Goal: Navigation & Orientation: Find specific page/section

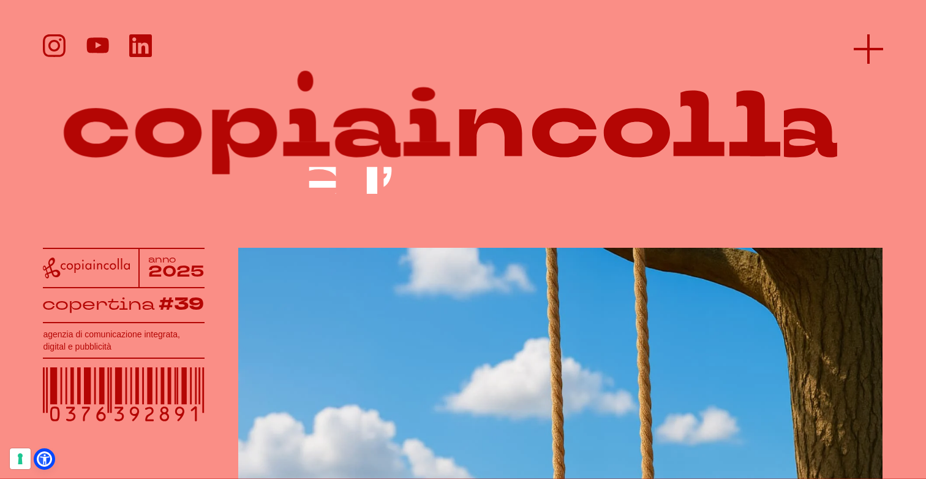
click at [875, 38] on icon at bounding box center [868, 48] width 29 height 29
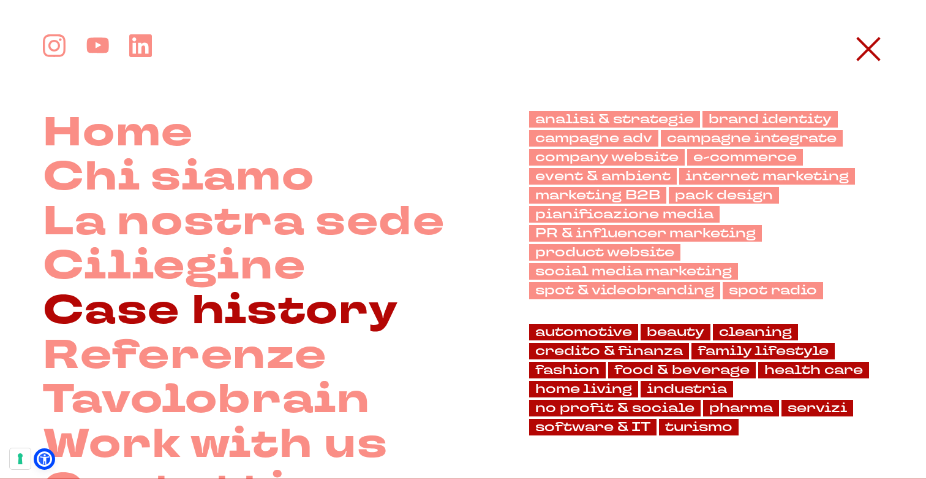
click at [206, 303] on link "Case history" at bounding box center [220, 311] width 355 height 45
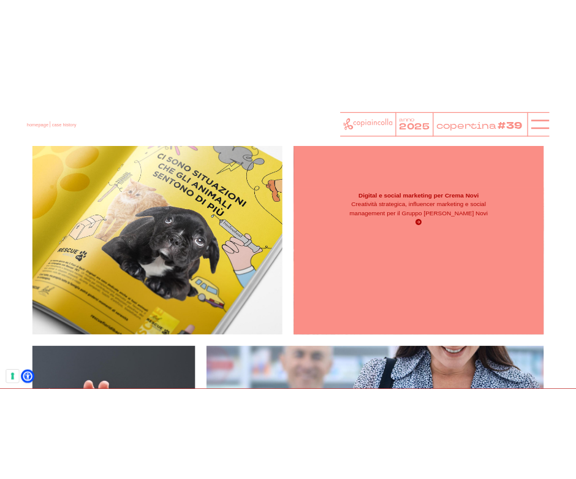
scroll to position [569, 0]
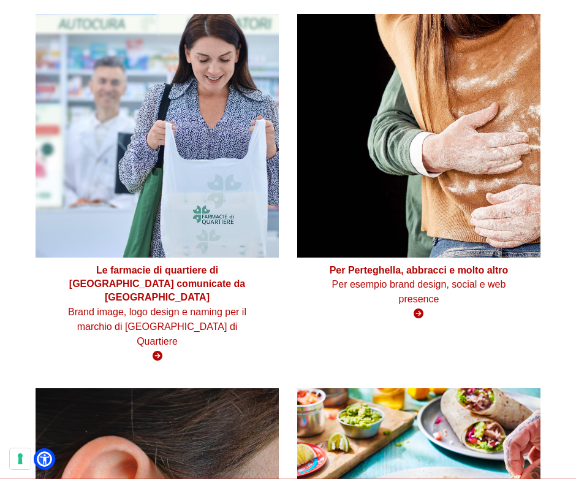
scroll to position [1296, 0]
